Goal: Task Accomplishment & Management: Manage account settings

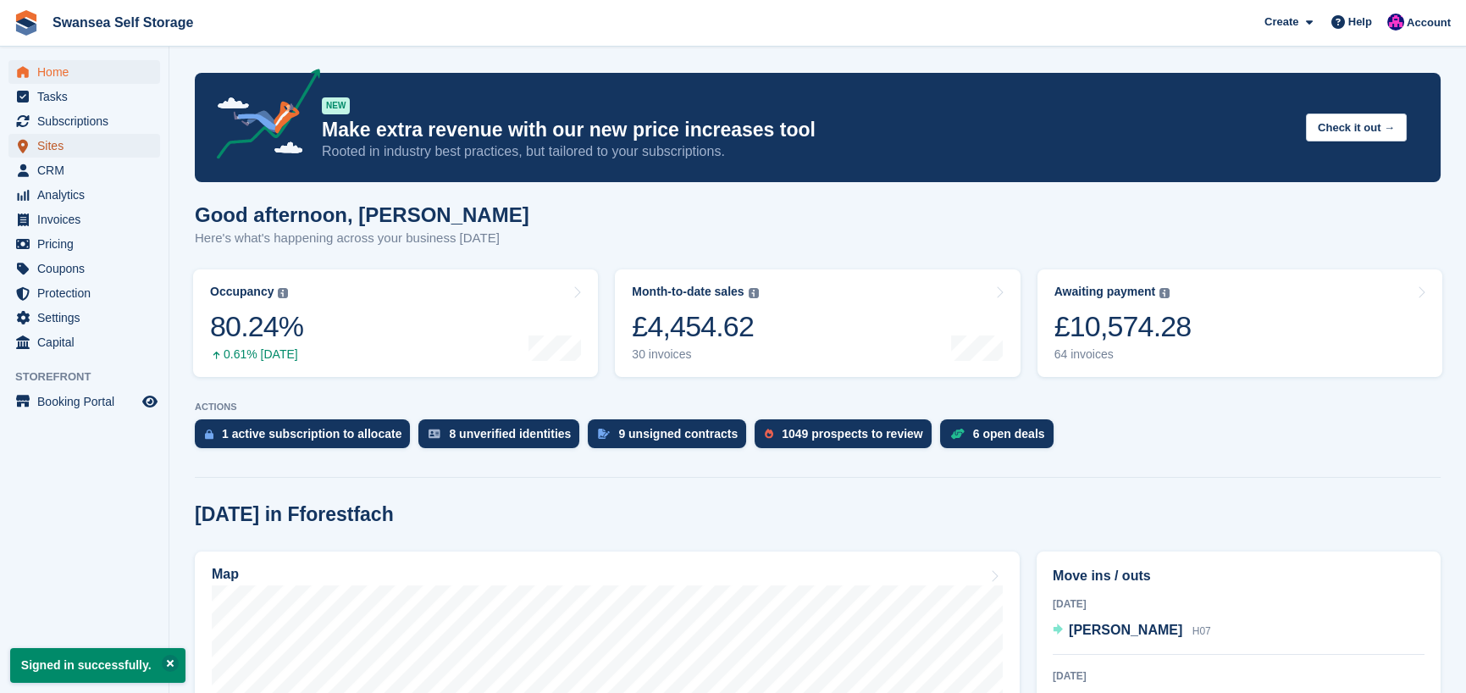
click at [51, 143] on span "Sites" at bounding box center [88, 146] width 102 height 24
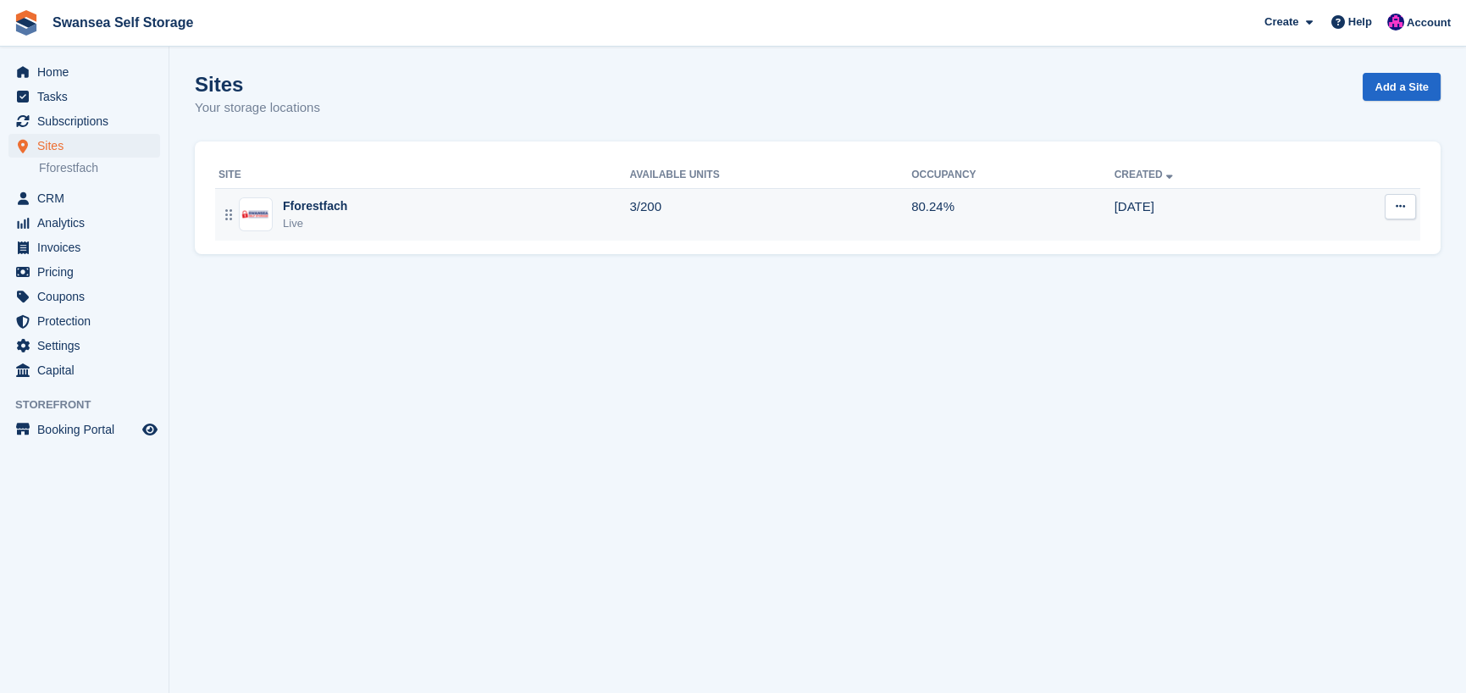
click at [305, 217] on div "Live" at bounding box center [315, 223] width 64 height 17
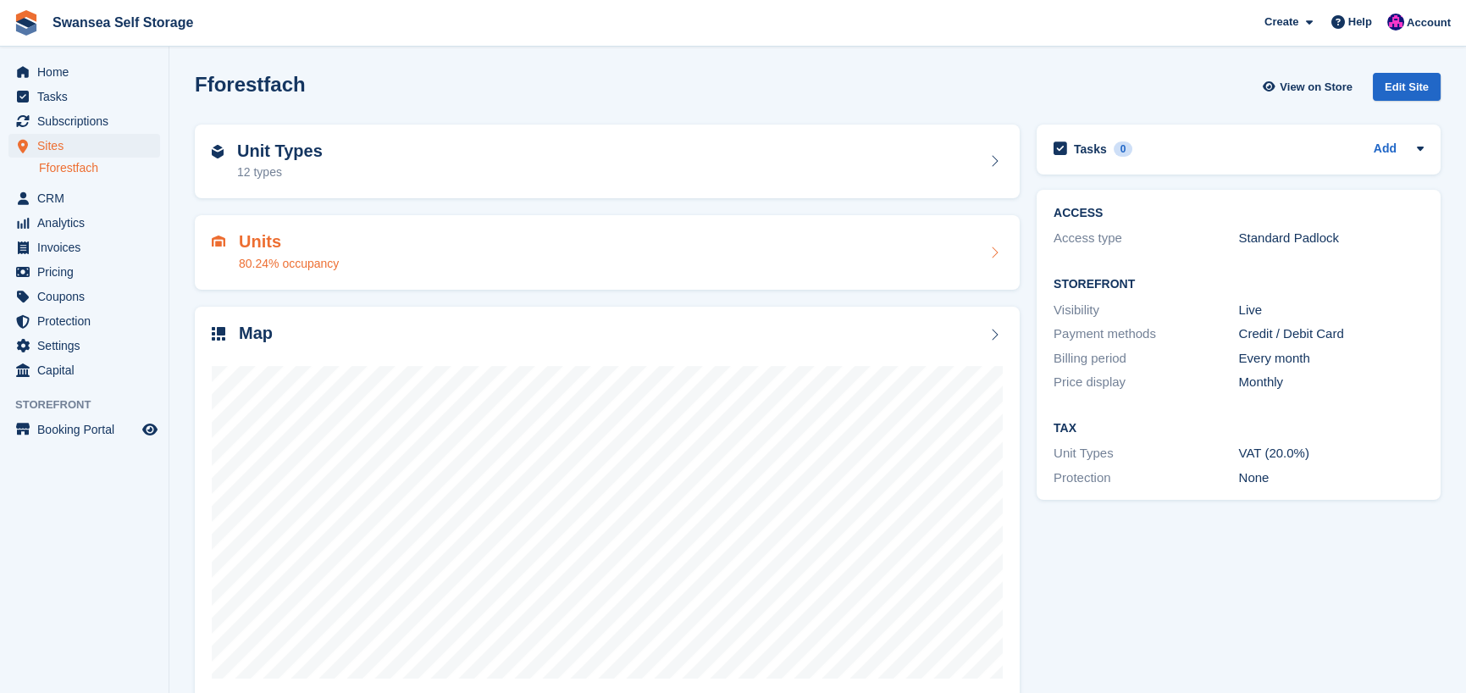
click at [286, 256] on div "80.24% occupancy" at bounding box center [289, 264] width 100 height 18
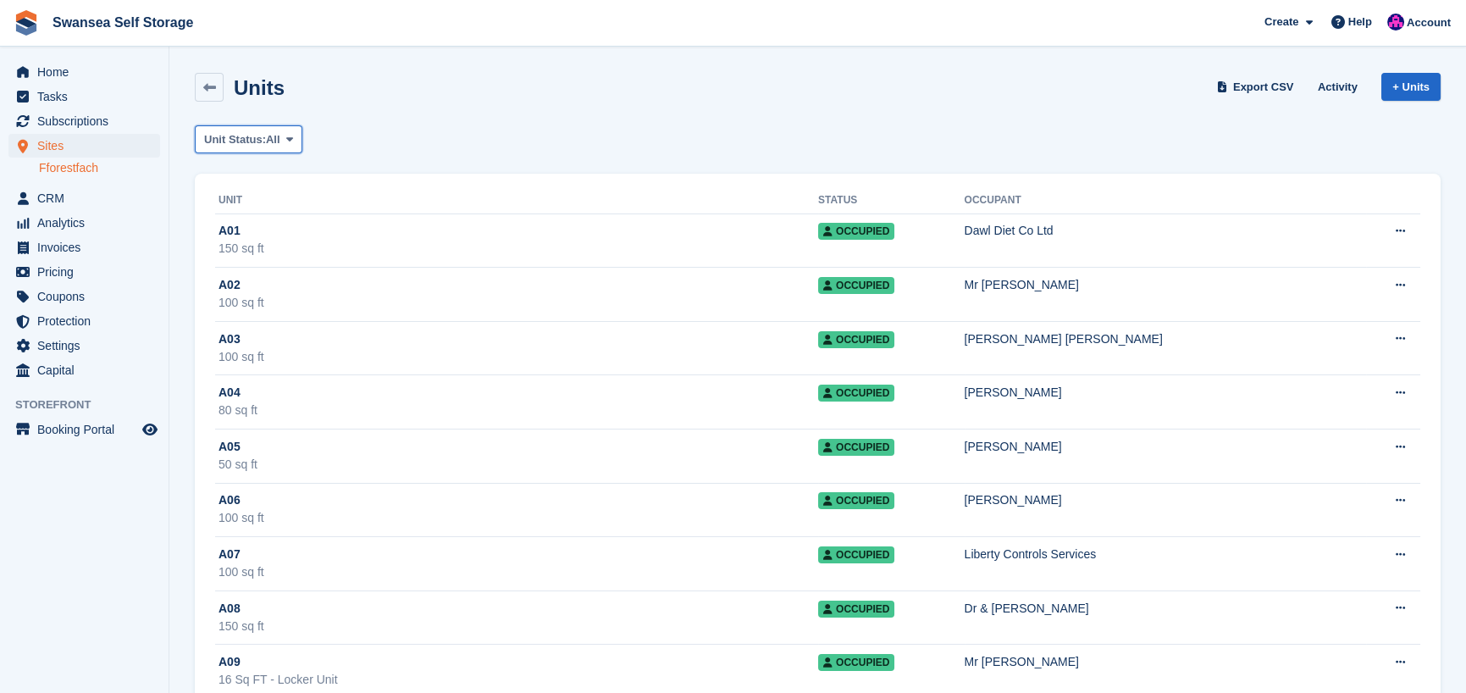
click at [260, 137] on span "Unit Status:" at bounding box center [235, 139] width 62 height 17
click at [269, 202] on link "Available" at bounding box center [275, 210] width 147 height 30
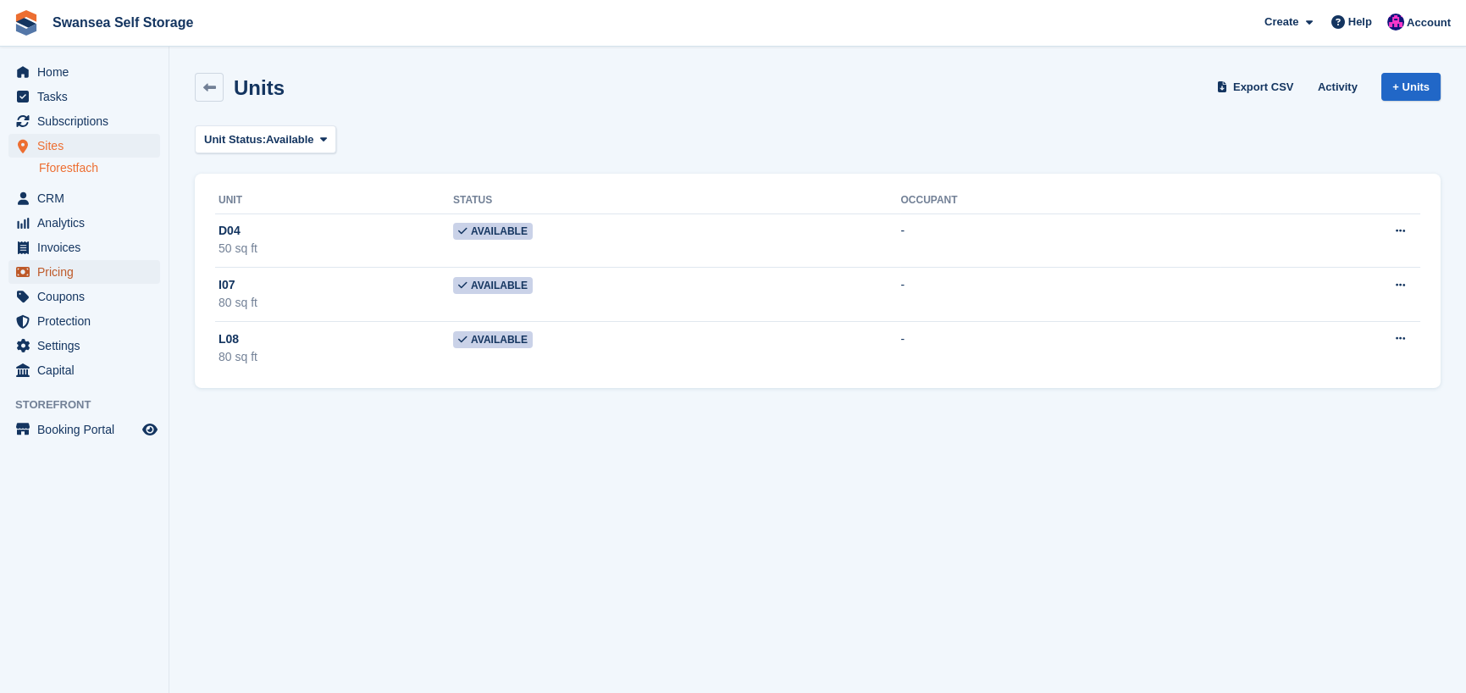
click at [99, 278] on span "Pricing" at bounding box center [88, 272] width 102 height 24
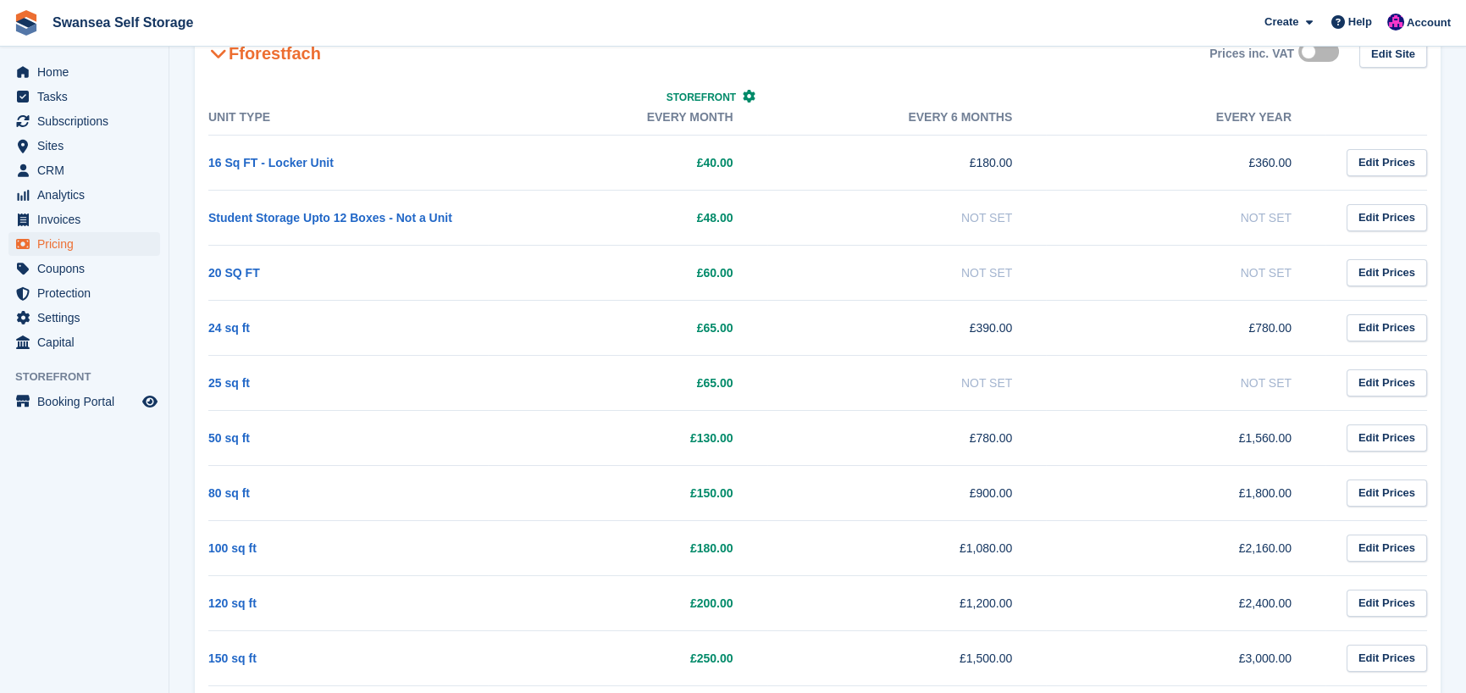
scroll to position [336, 0]
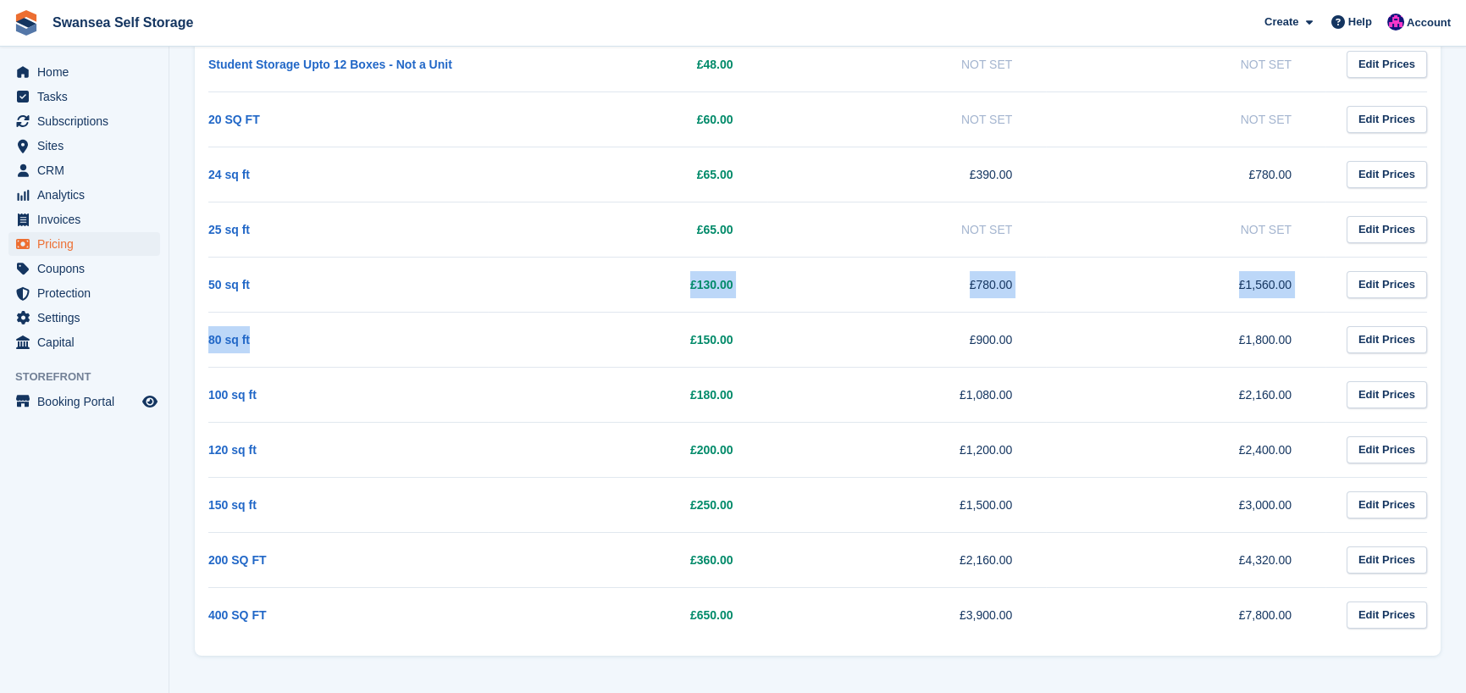
drag, startPoint x: 297, startPoint y: 342, endPoint x: 297, endPoint y: 305, distance: 37.3
click at [297, 305] on tbody "16 Sq FT - Locker Unit £40.00 £180.00 £360.00 Edit Prices Student Storage Upto …" at bounding box center [817, 311] width 1219 height 661
click at [296, 279] on td "50 sq ft" at bounding box center [348, 284] width 280 height 55
